Goal: Task Accomplishment & Management: Complete application form

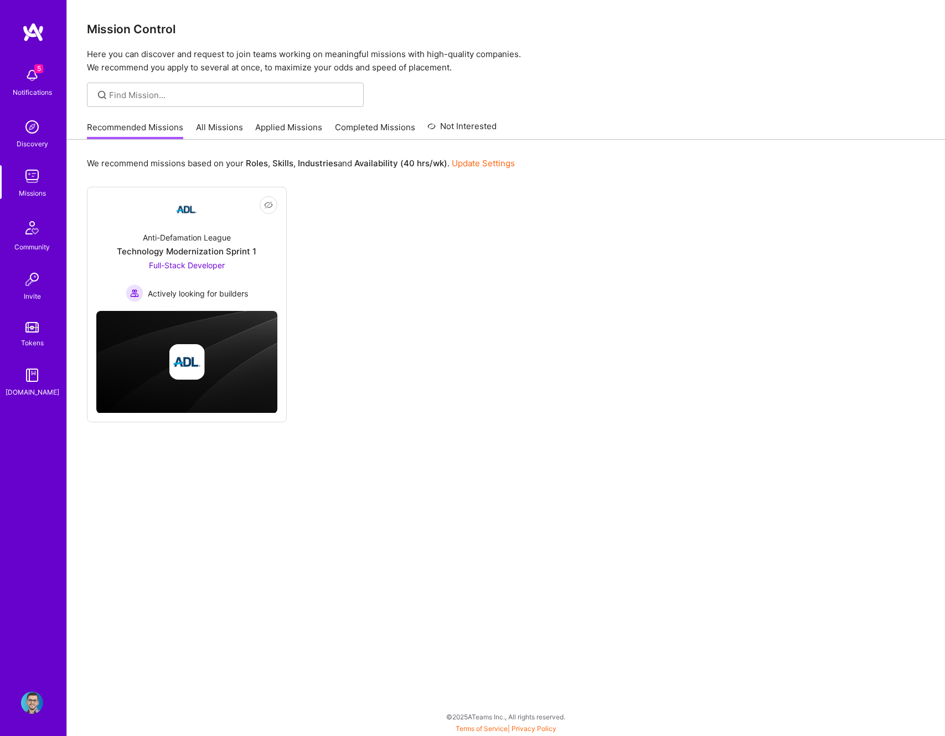
click at [301, 130] on link "Applied Missions" at bounding box center [288, 130] width 67 height 18
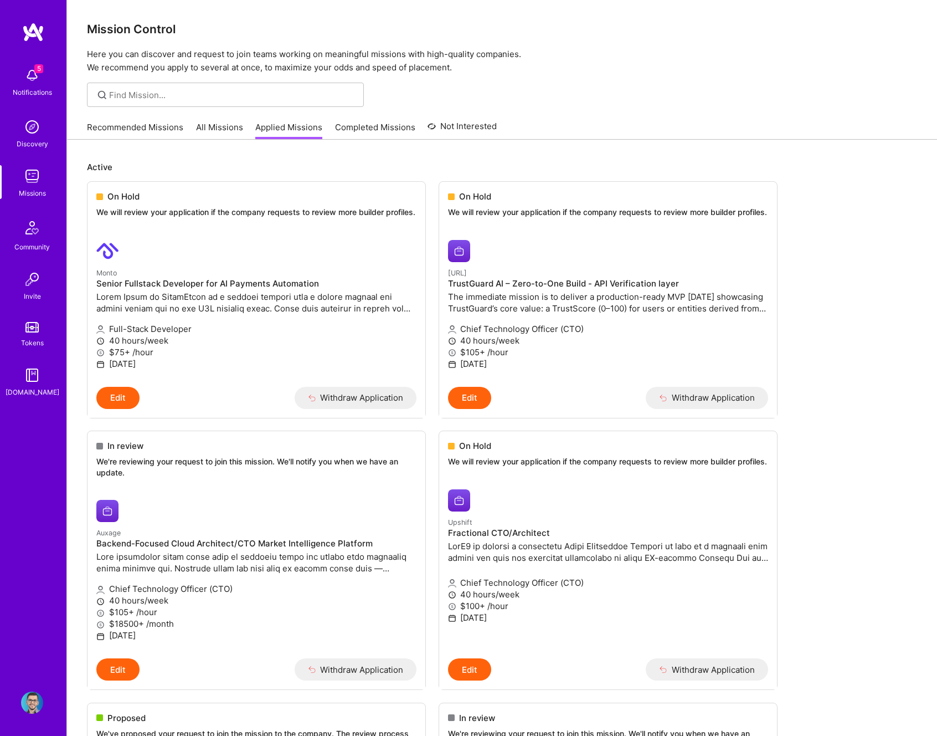
click at [298, 122] on link "Applied Missions" at bounding box center [288, 130] width 67 height 18
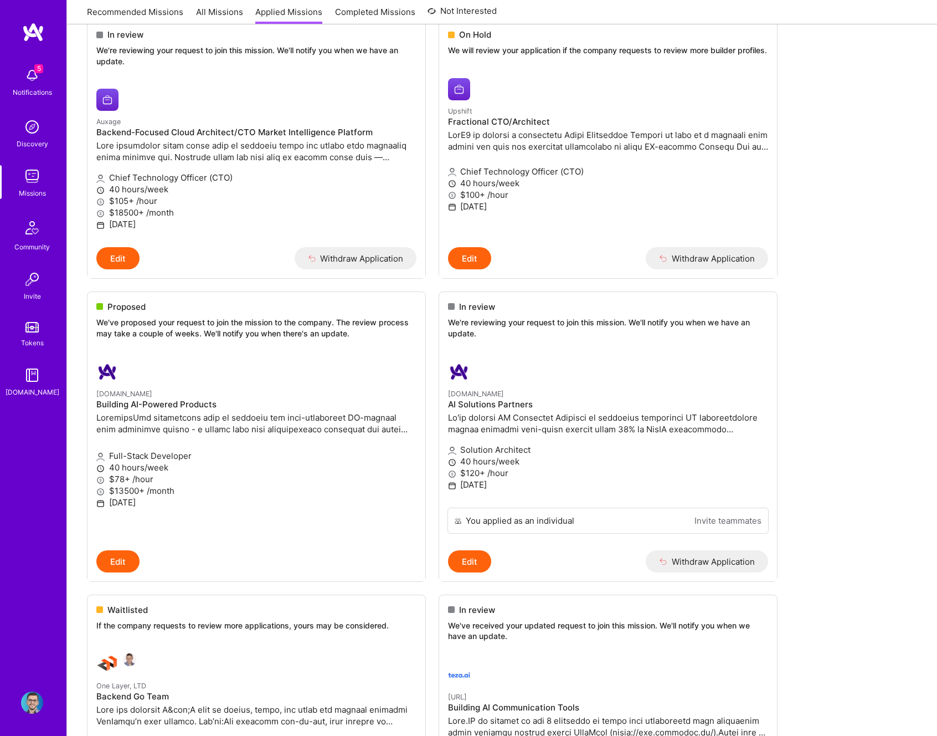
scroll to position [519, 0]
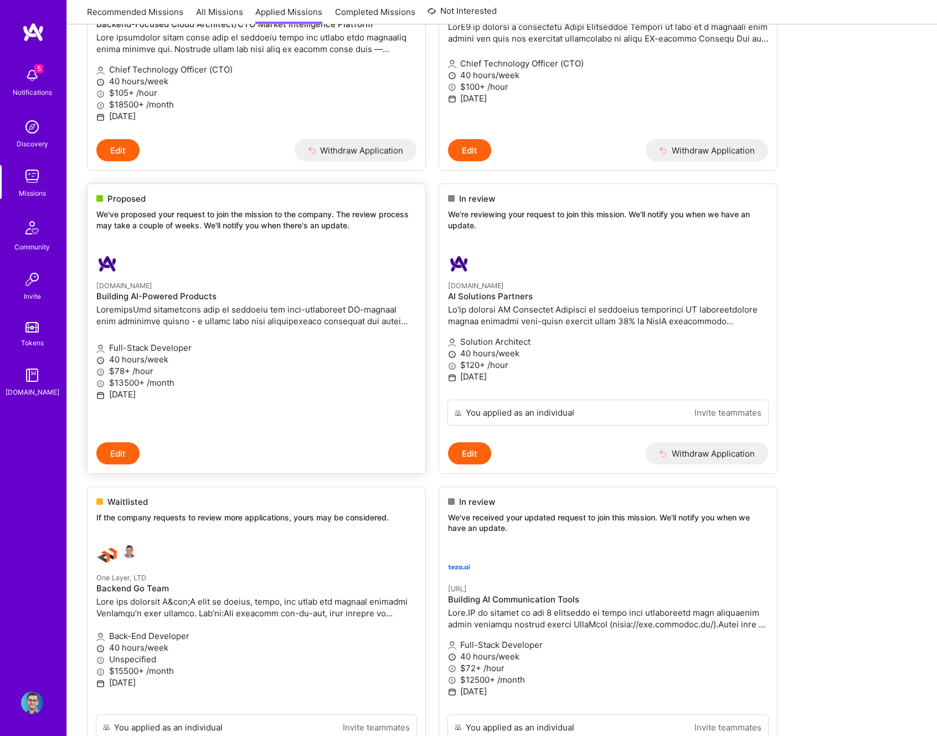
click at [250, 244] on link "[DOMAIN_NAME] Building AI-Powered Products Full-Stack Developer 40 hours/week $…" at bounding box center [257, 343] width 338 height 198
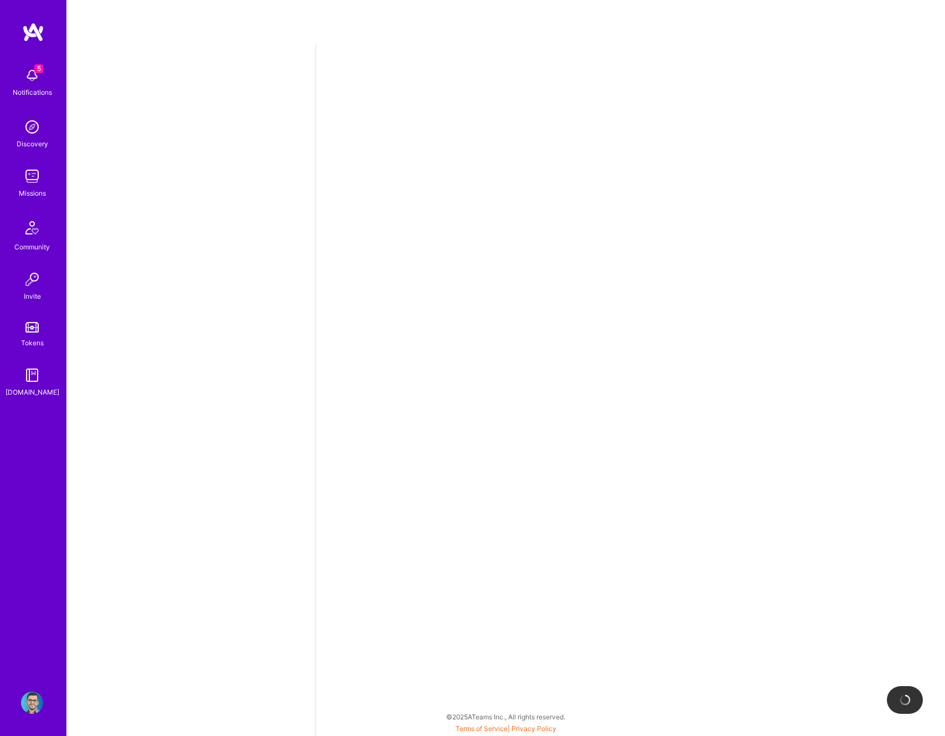
select select "RO"
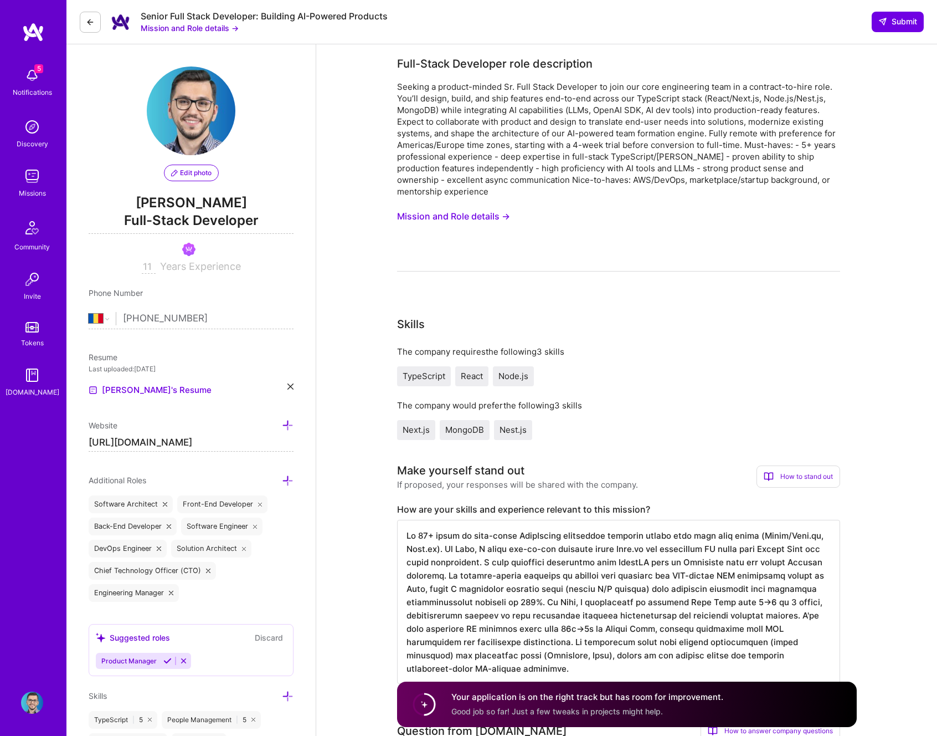
click at [473, 215] on button "Mission and Role details →" at bounding box center [453, 216] width 113 height 20
click at [91, 24] on icon at bounding box center [90, 22] width 9 height 9
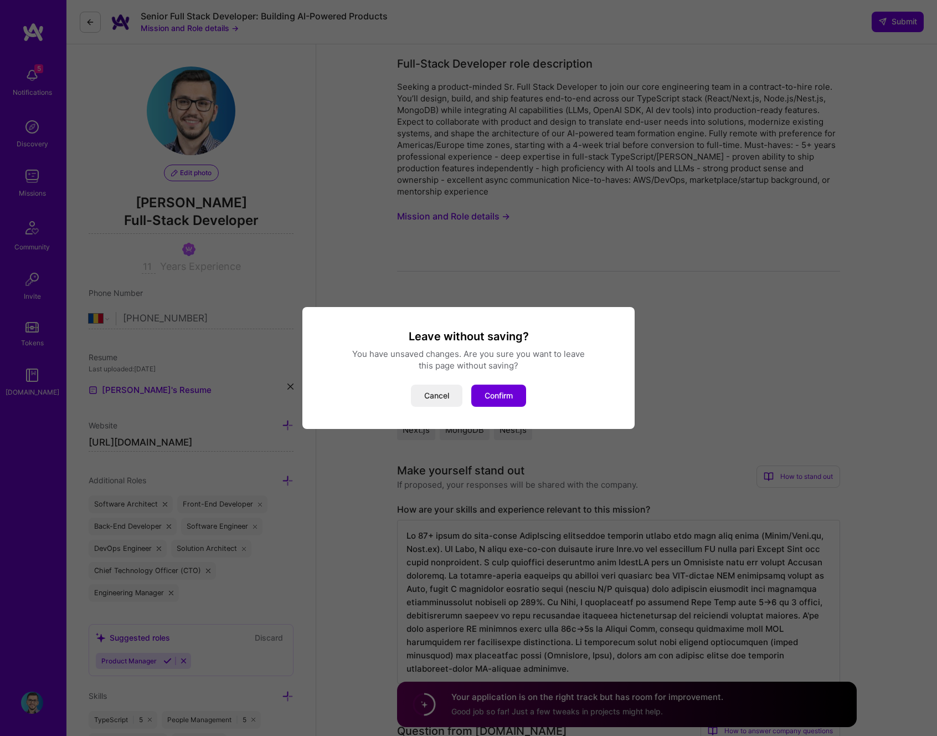
click at [448, 398] on button "Cancel" at bounding box center [437, 395] width 52 height 22
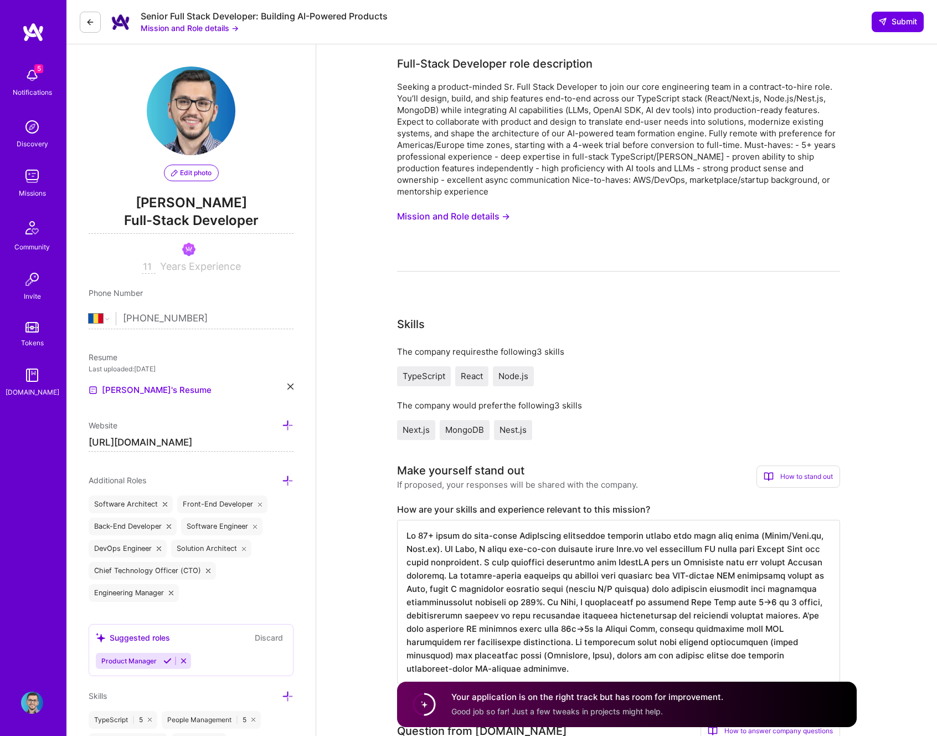
click at [455, 215] on button "Mission and Role details →" at bounding box center [453, 216] width 113 height 20
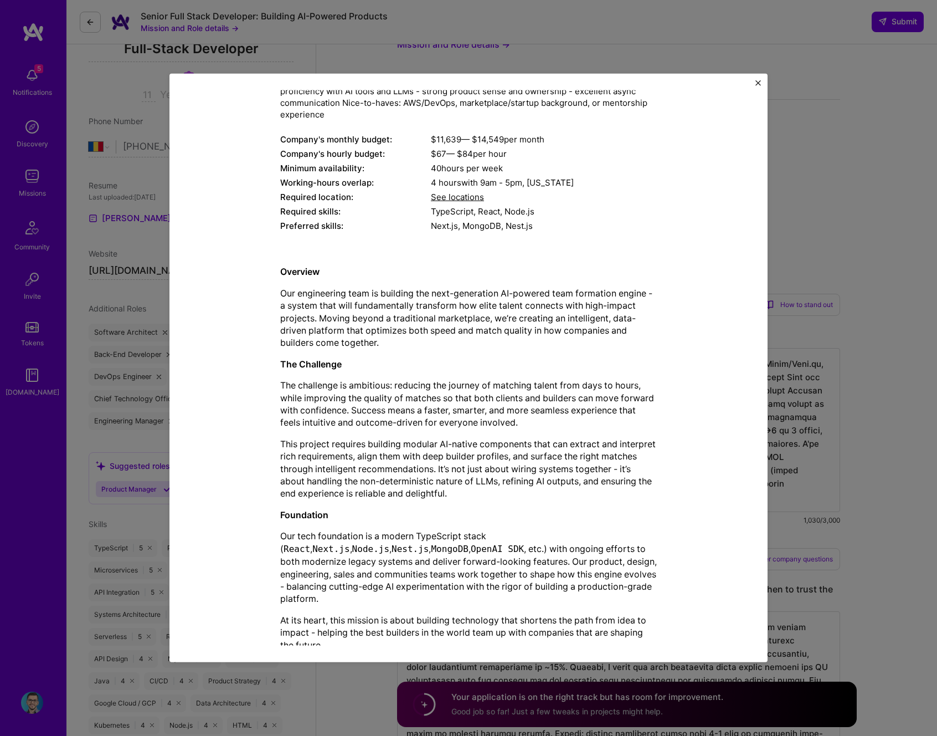
scroll to position [301, 0]
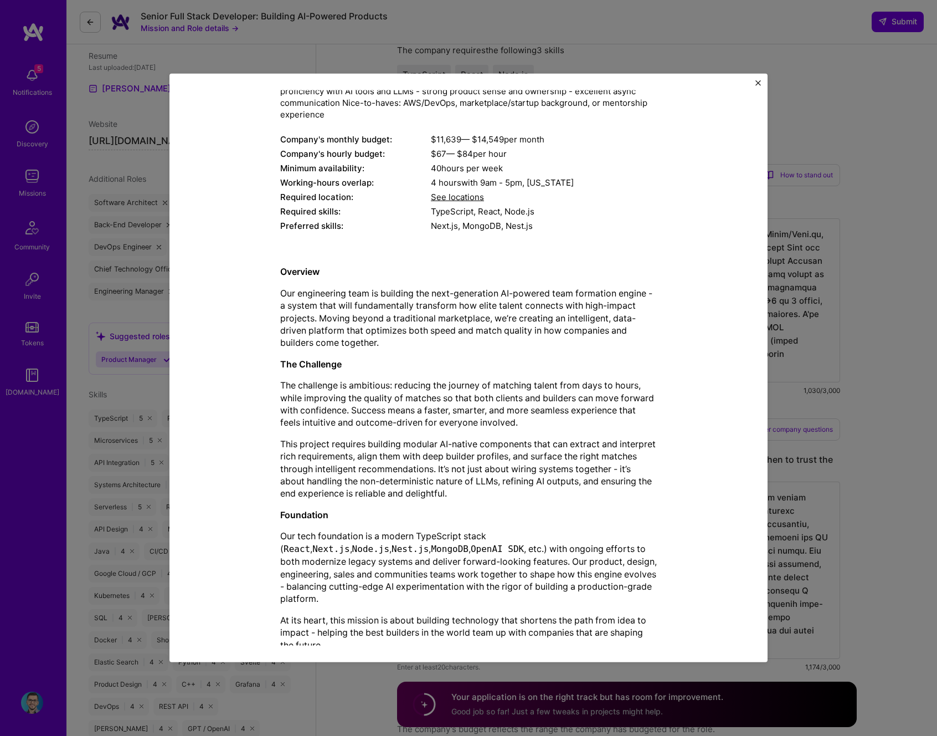
click at [758, 84] on img "Close" at bounding box center [758, 83] width 6 height 6
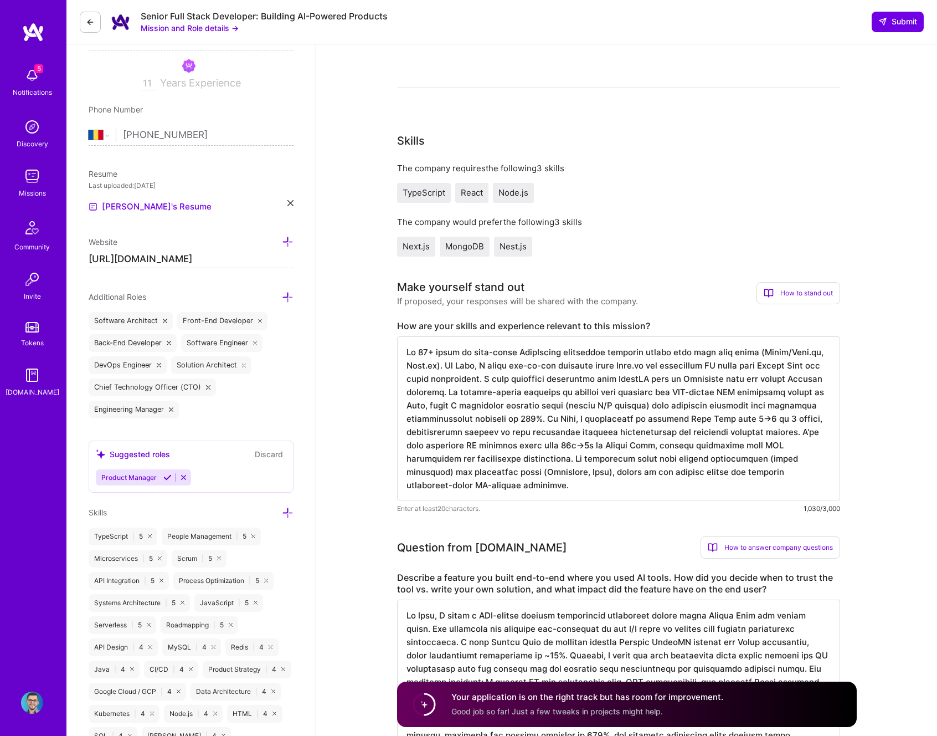
scroll to position [112, 0]
